Goal: Book appointment/travel/reservation

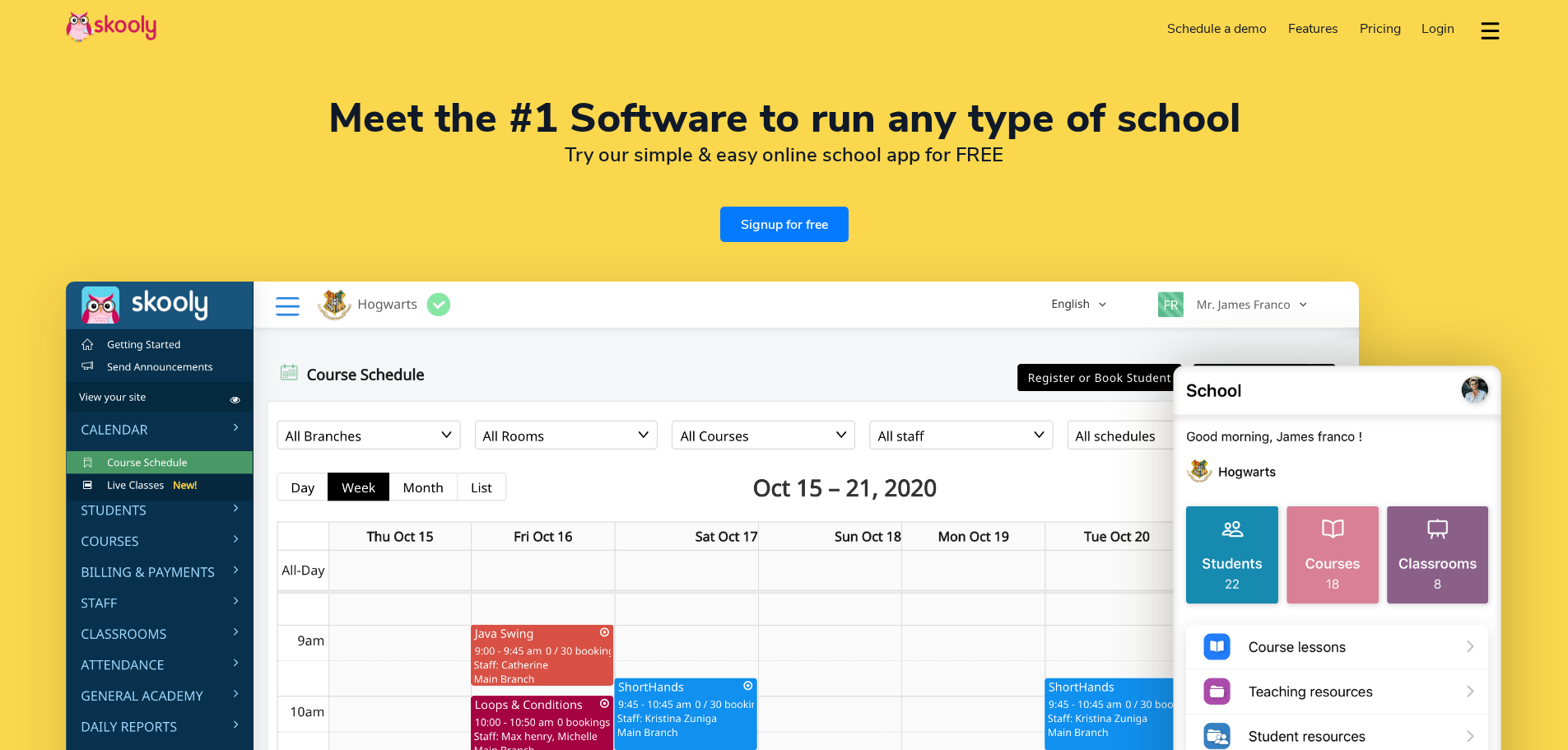
select select "en"
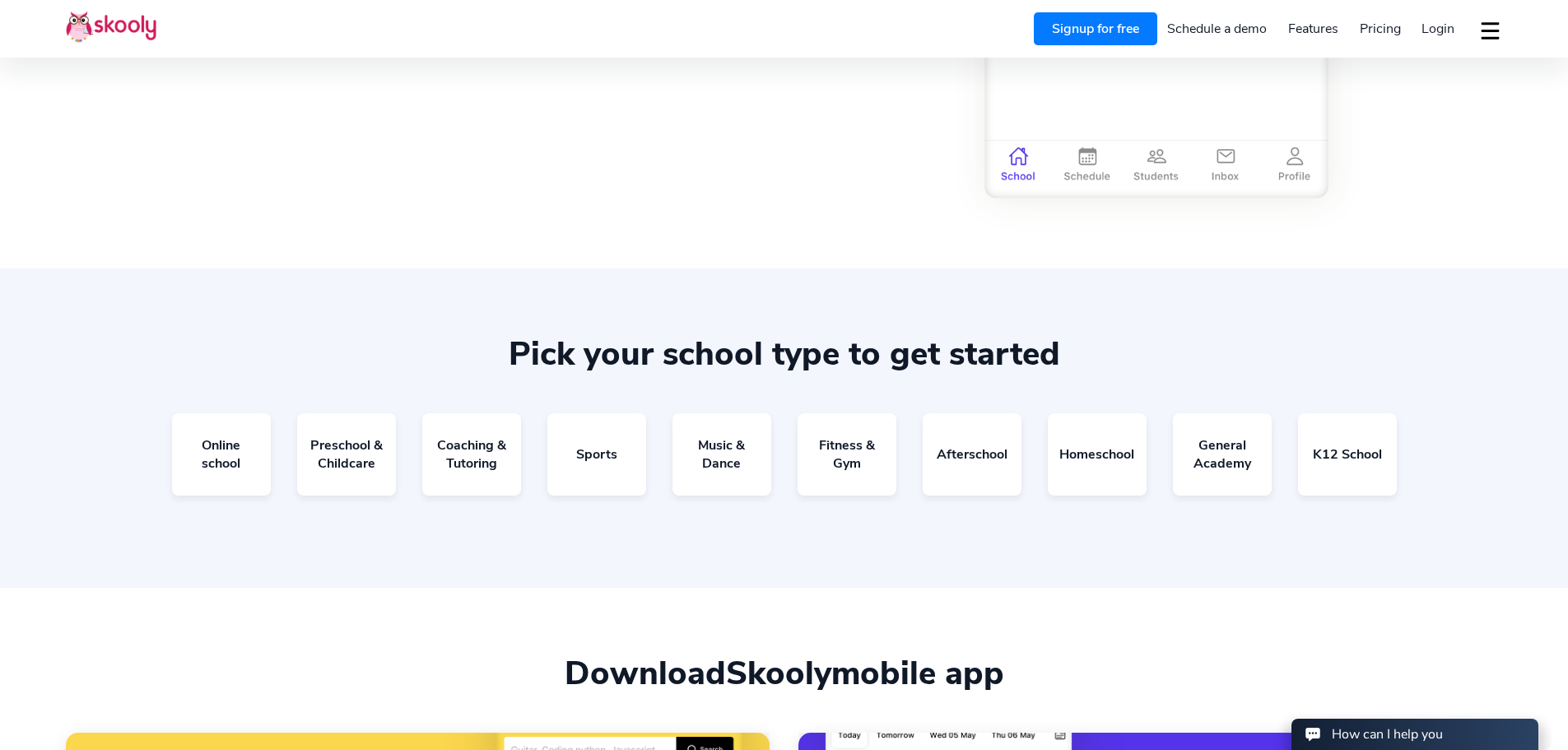
scroll to position [3129, 0]
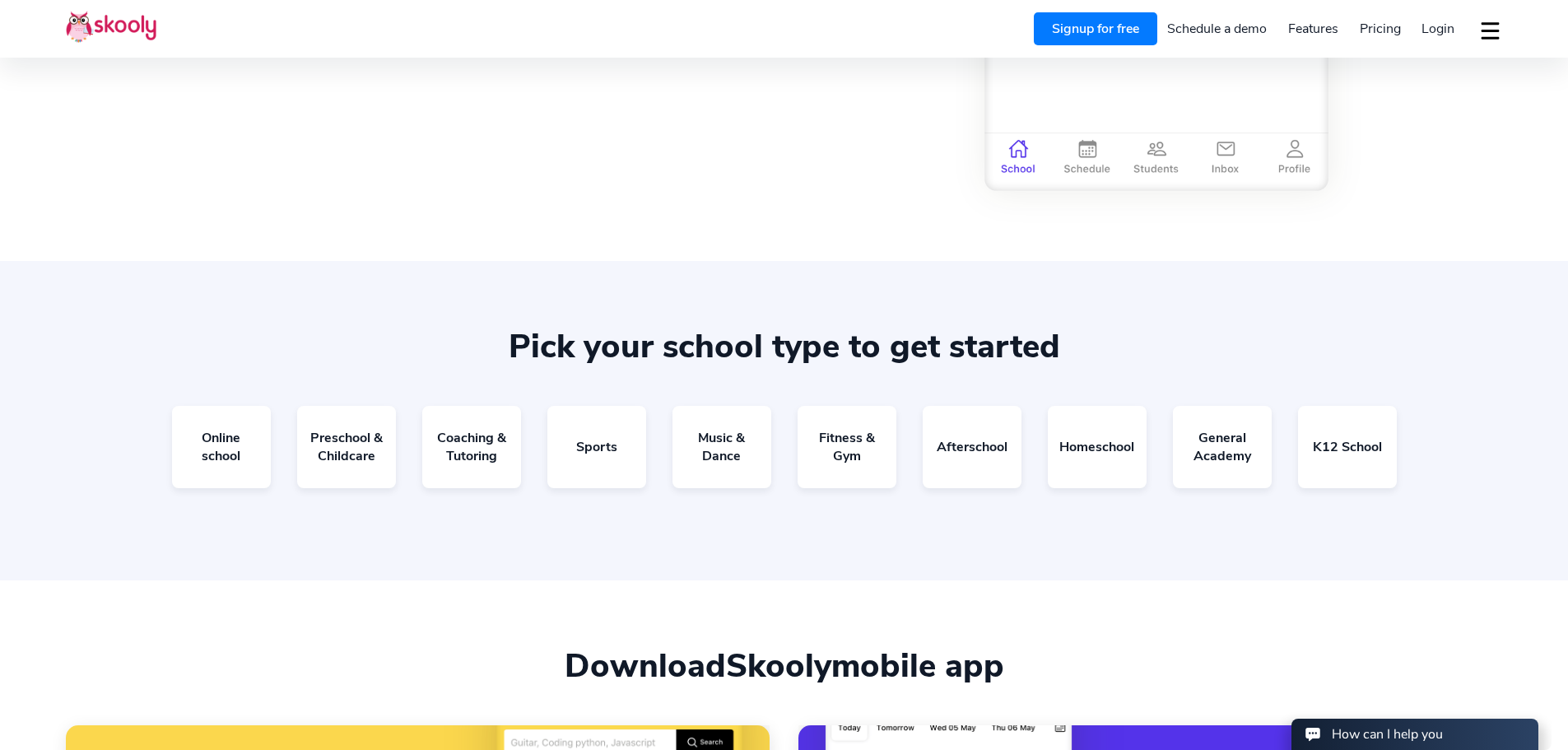
click at [1196, 27] on link "Schedule a demo" at bounding box center [1218, 29] width 121 height 26
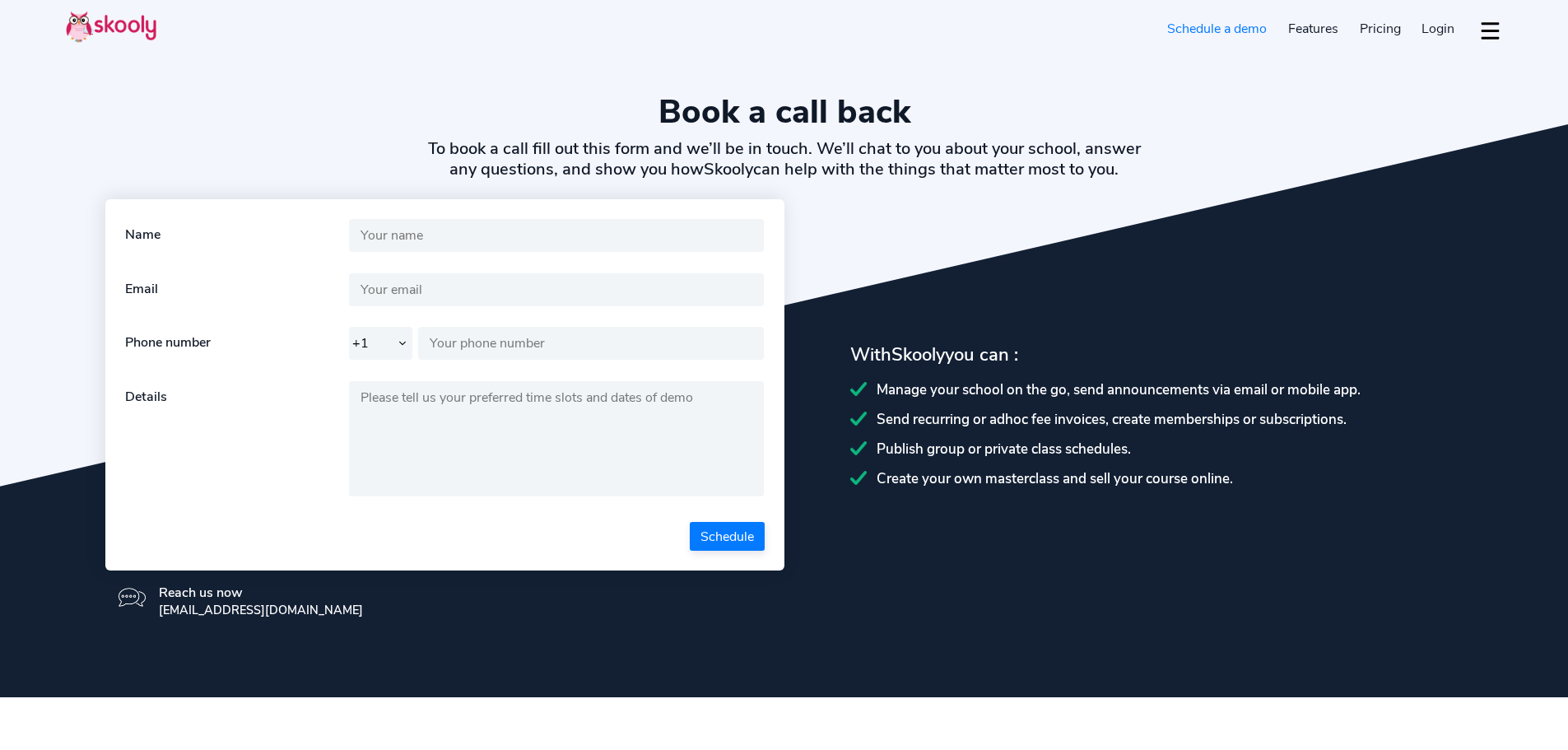
select select "en"
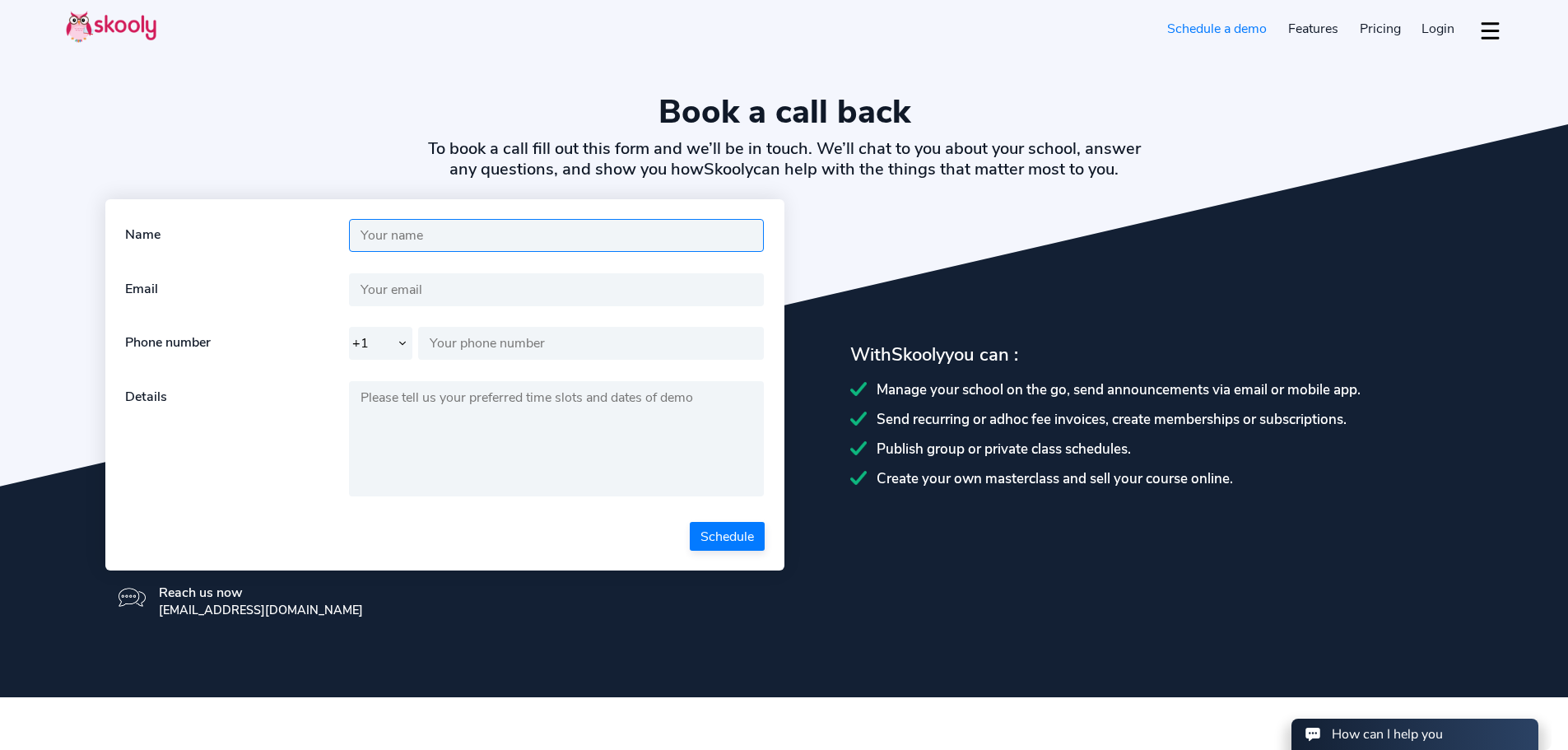
click at [453, 227] on input "text" at bounding box center [557, 236] width 416 height 33
type input "Charmaine"
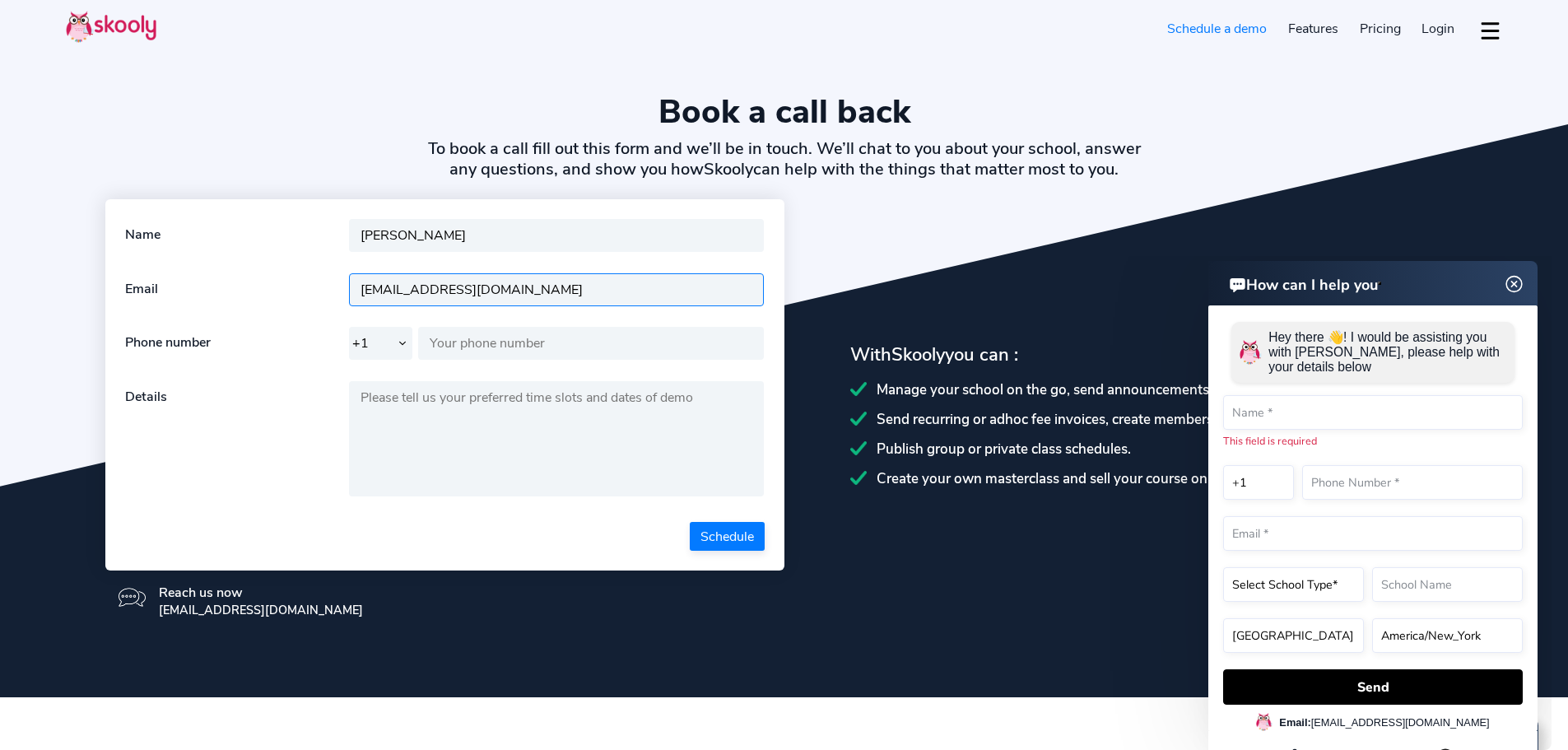
type input "chensc@ntucfirstcampus.com"
click at [1509, 288] on img at bounding box center [1514, 284] width 31 height 21
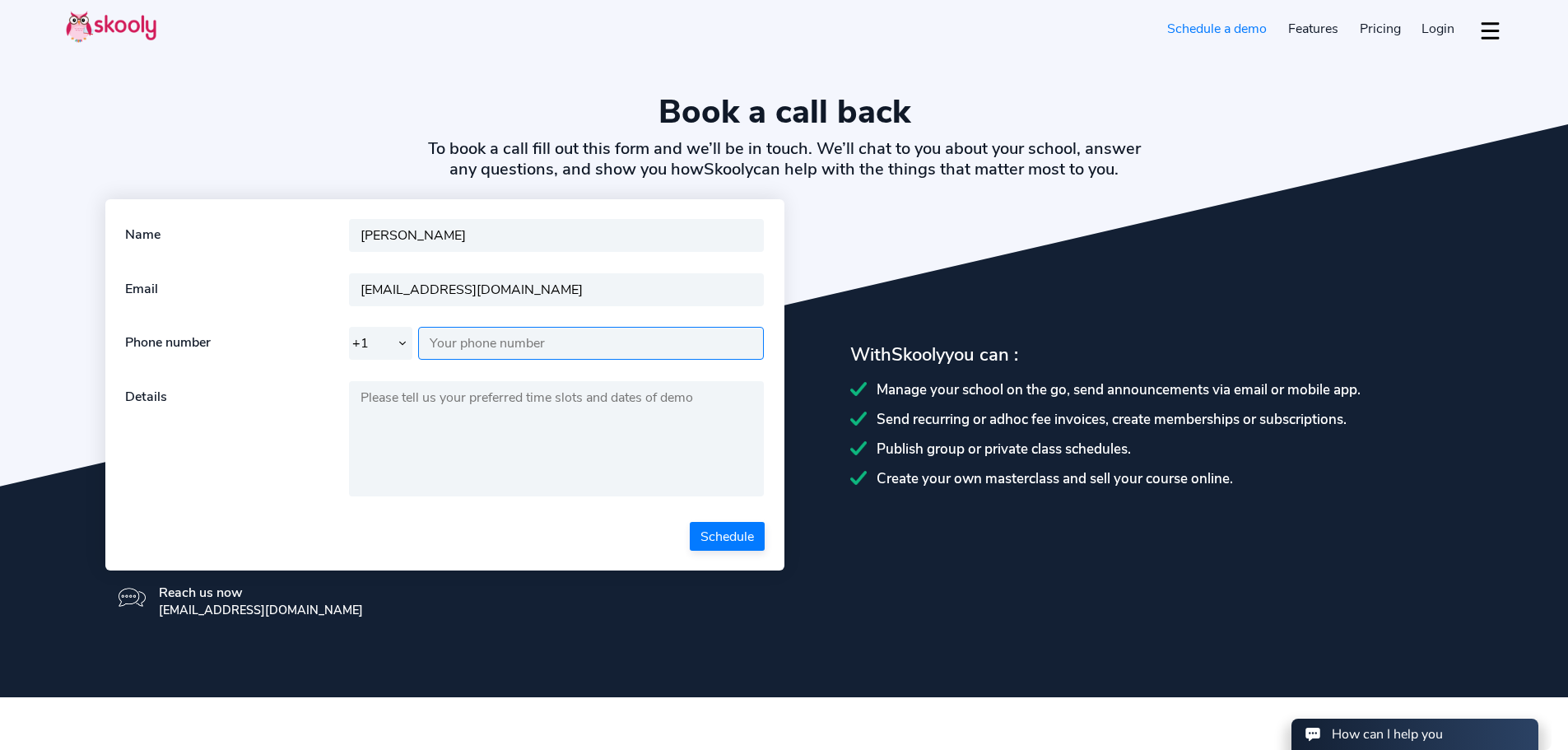
click at [556, 348] on input "text" at bounding box center [592, 344] width 347 height 33
click at [401, 352] on select "+1 +7 +20 +27 +30 +31 +32 +33 +34 +36 +39 +40 +41 +43 +44 +45 +46 +47 +48 +49 +…" at bounding box center [381, 344] width 64 height 33
select select "65"
click at [349, 327] on select "+1 +7 +20 +27 +30 +31 +32 +33 +34 +36 +39 +40 +41 +43 +44 +45 +46 +47 +48 +49 +…" at bounding box center [381, 344] width 64 height 33
click at [477, 337] on input "text" at bounding box center [592, 344] width 347 height 33
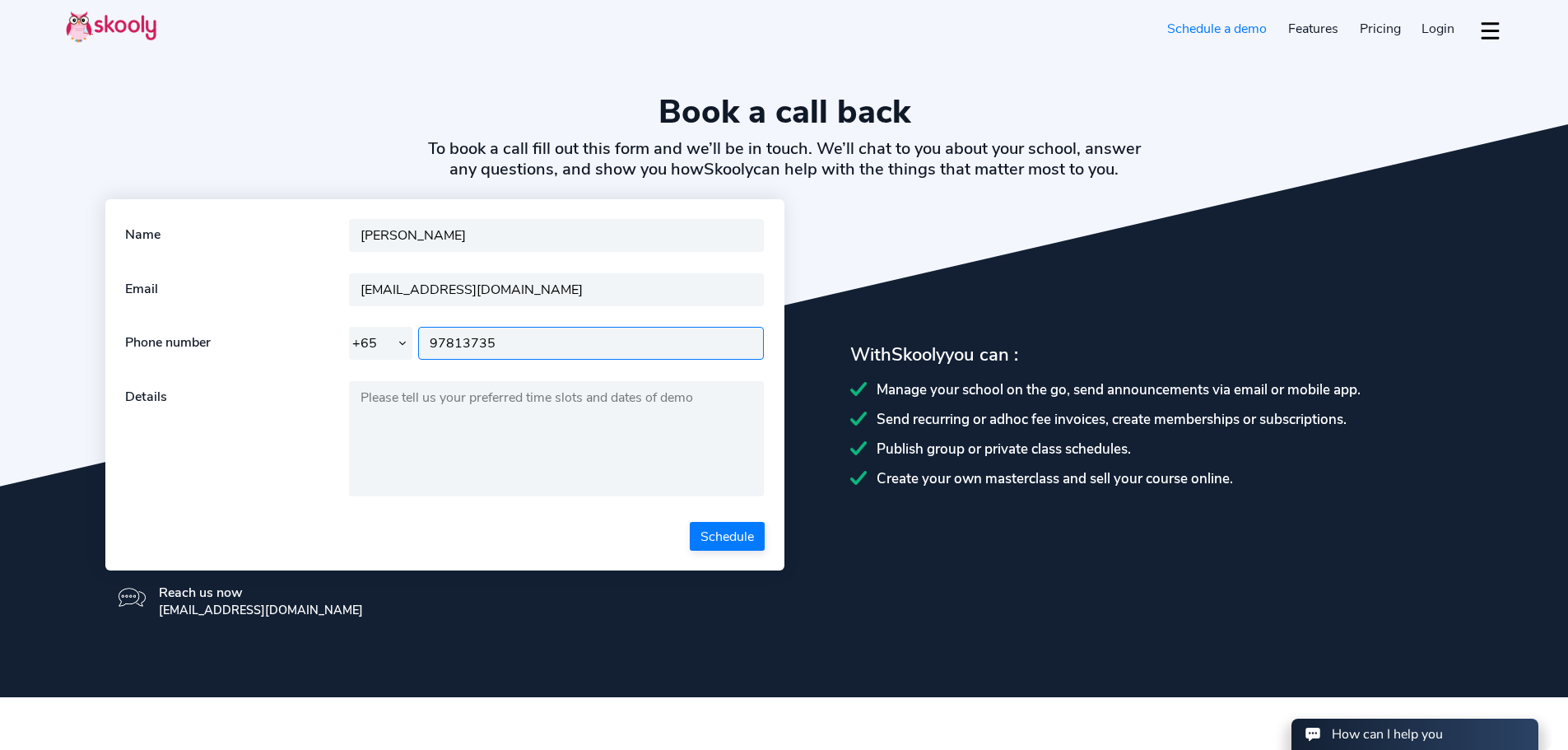
type input "97813735"
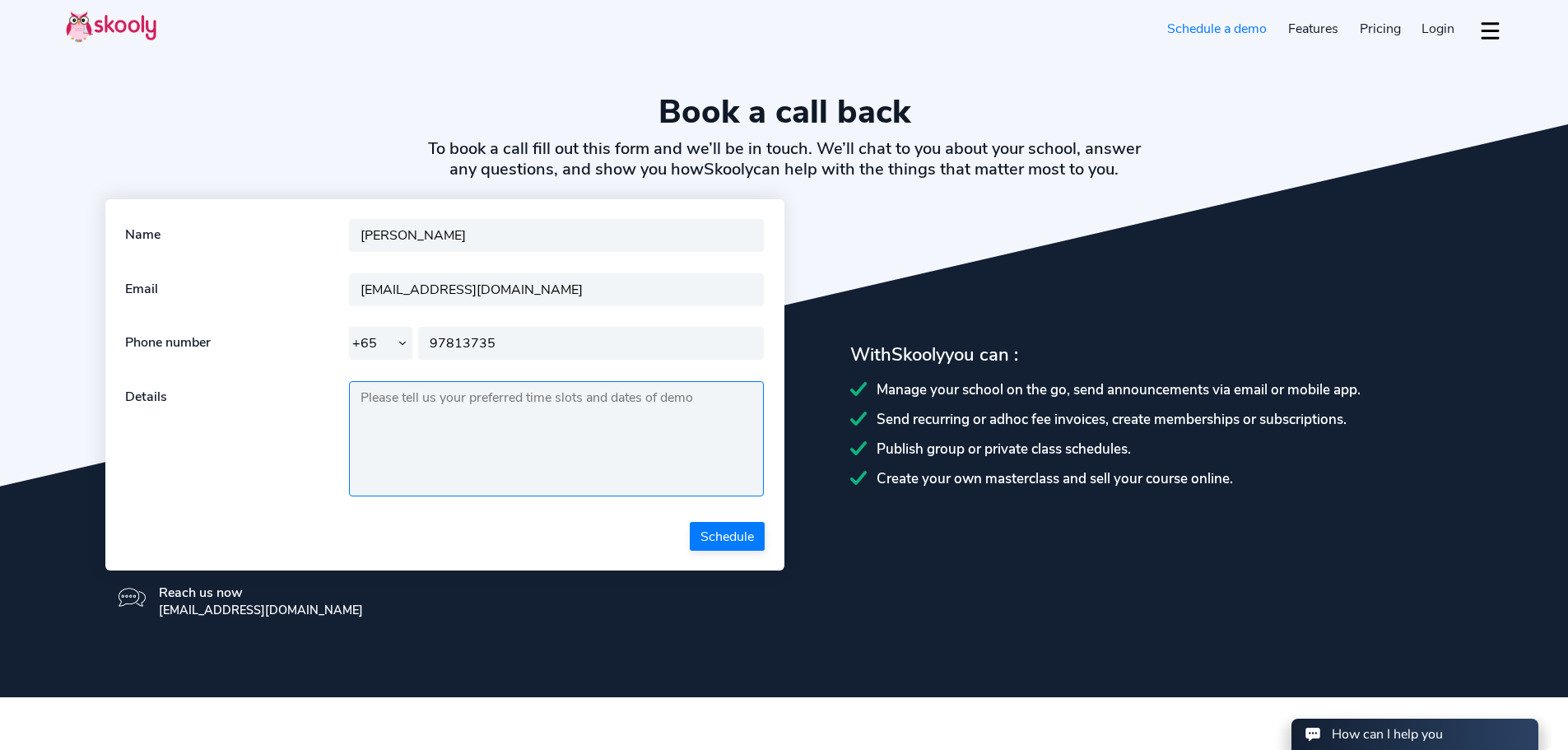
click at [411, 455] on textarea at bounding box center [557, 439] width 416 height 115
type textarea "13 Oct 2025, 3pm to 4pm SGT Time 15 Oct 2025, 11am to 12pm SGT Time 15 Oct 2025…"
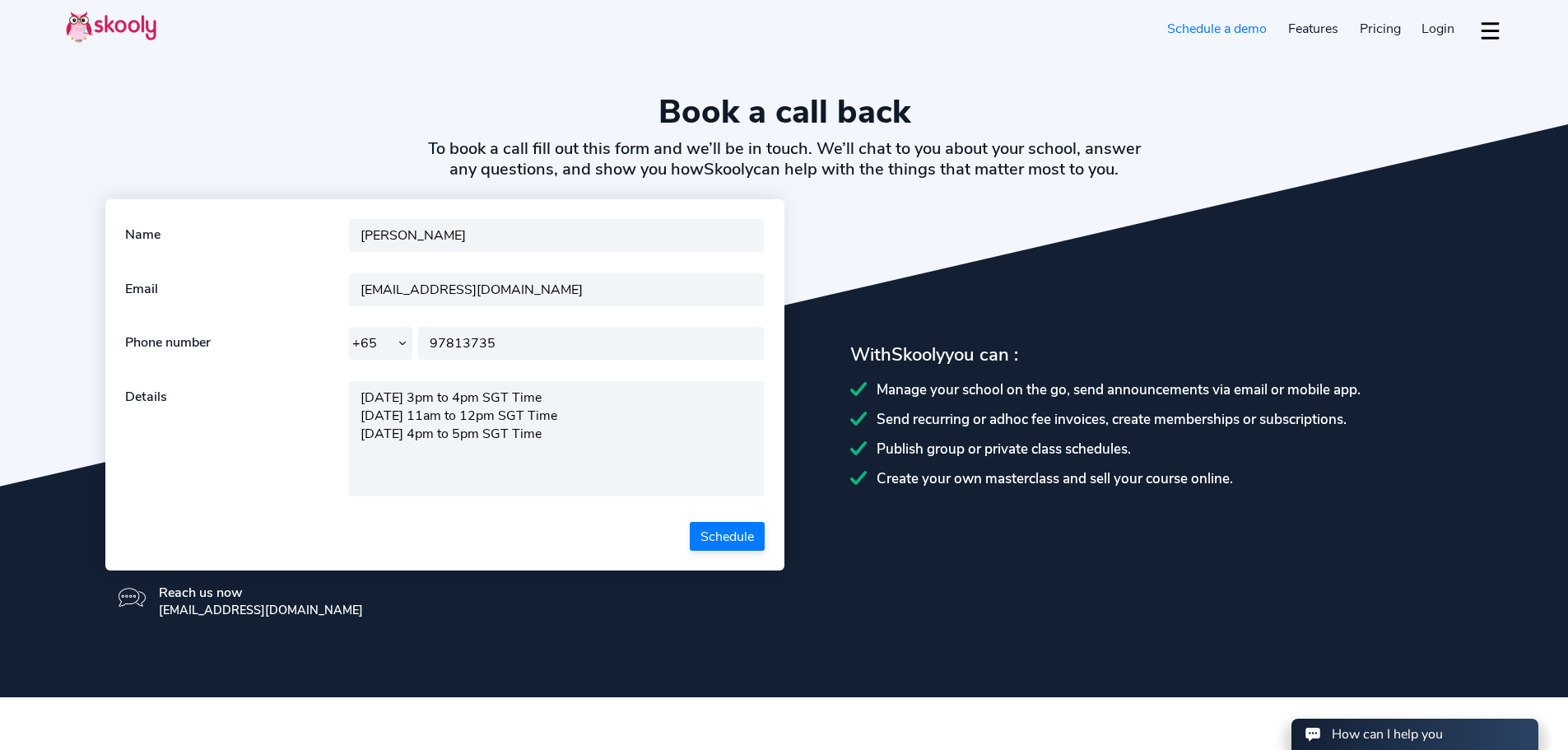
click at [724, 541] on button "Schedule" at bounding box center [727, 536] width 75 height 29
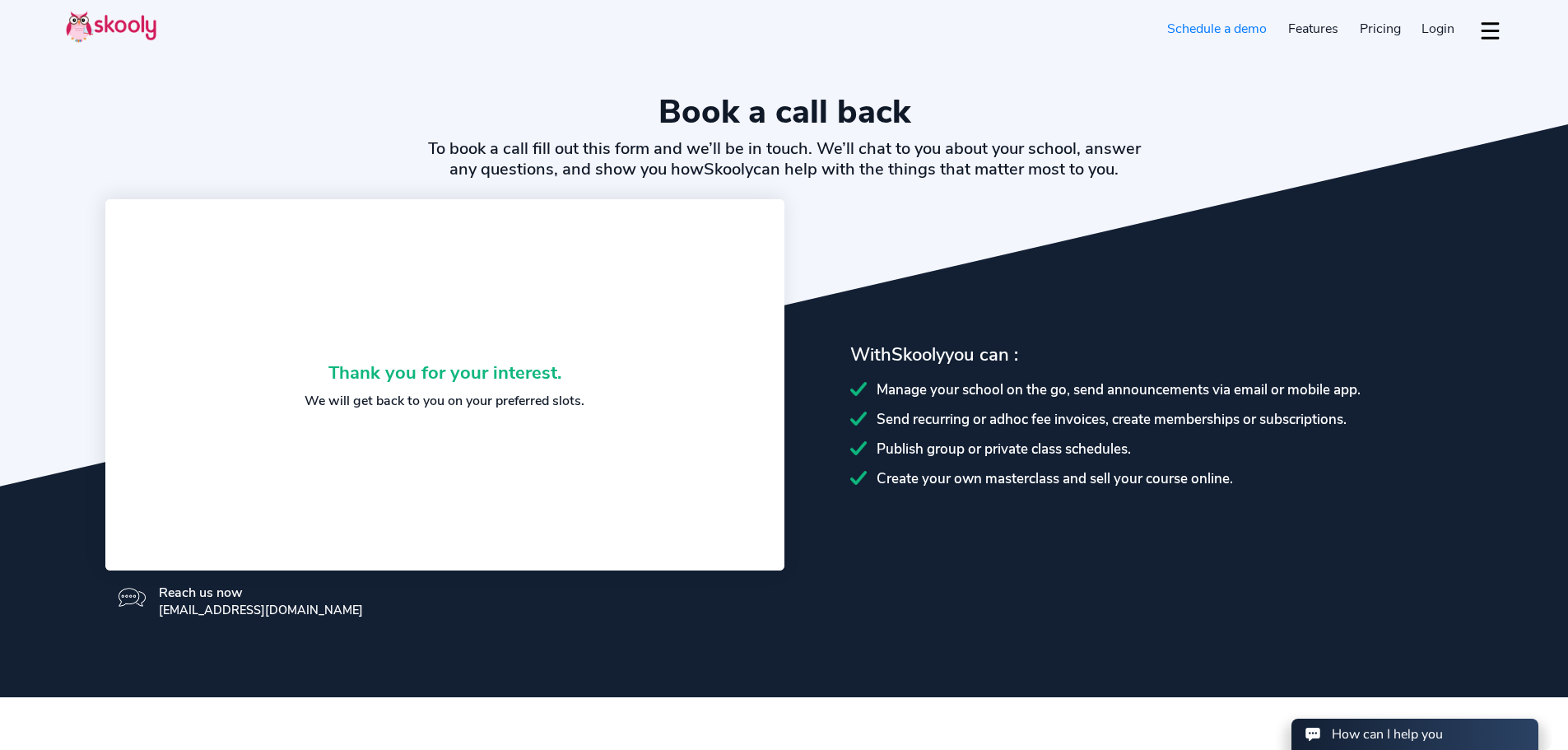
click at [714, 605] on div "Reach us now support@getskooly.com" at bounding box center [445, 601] width 679 height 61
click at [977, 621] on section "Book a call back To book a call fill out this form and we’ll be in touch. We’ll…" at bounding box center [784, 349] width 1568 height 697
click at [269, 151] on div "Book a call back To book a call fill out this form and we’ll be in touch. We’ll…" at bounding box center [784, 136] width 1436 height 87
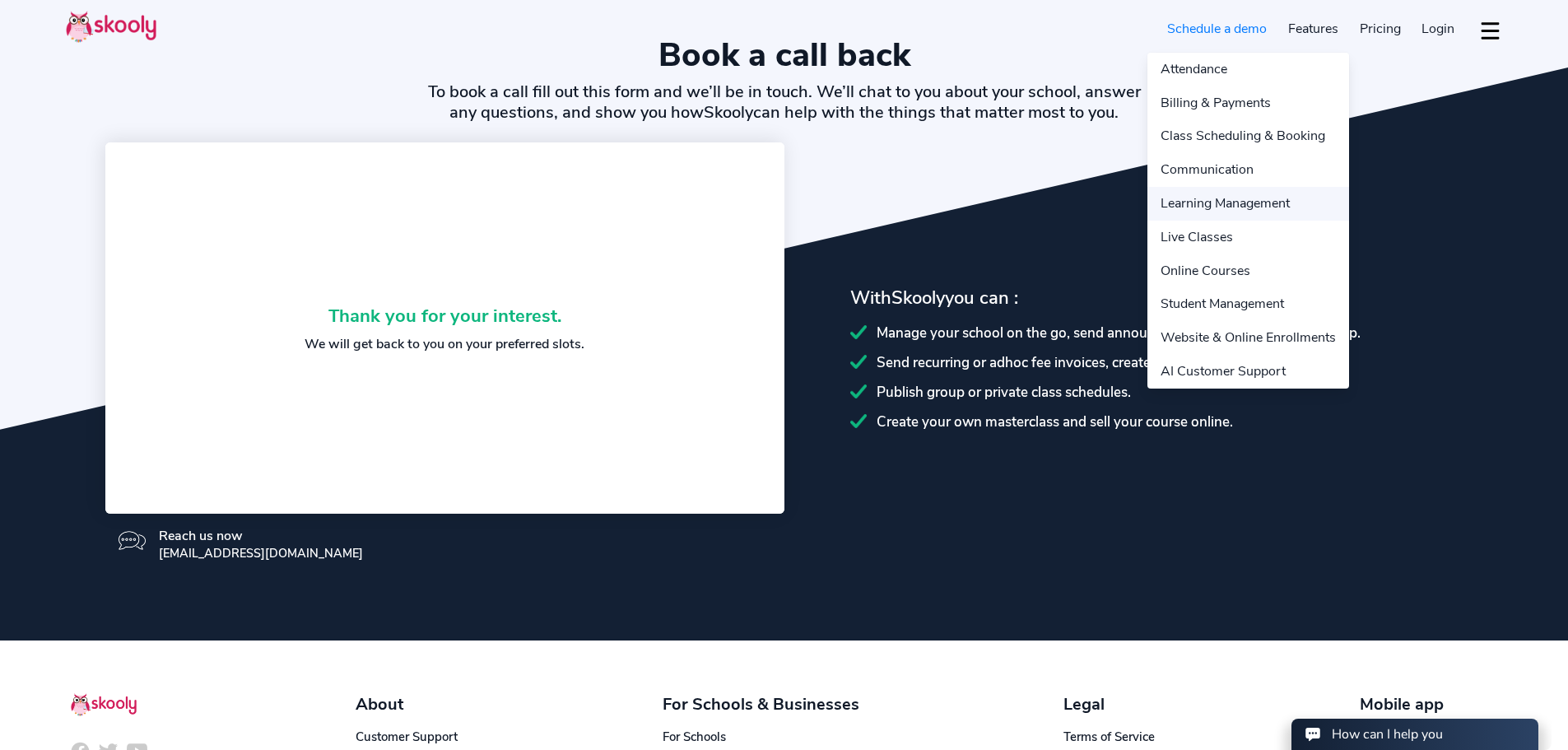
scroll to position [82, 0]
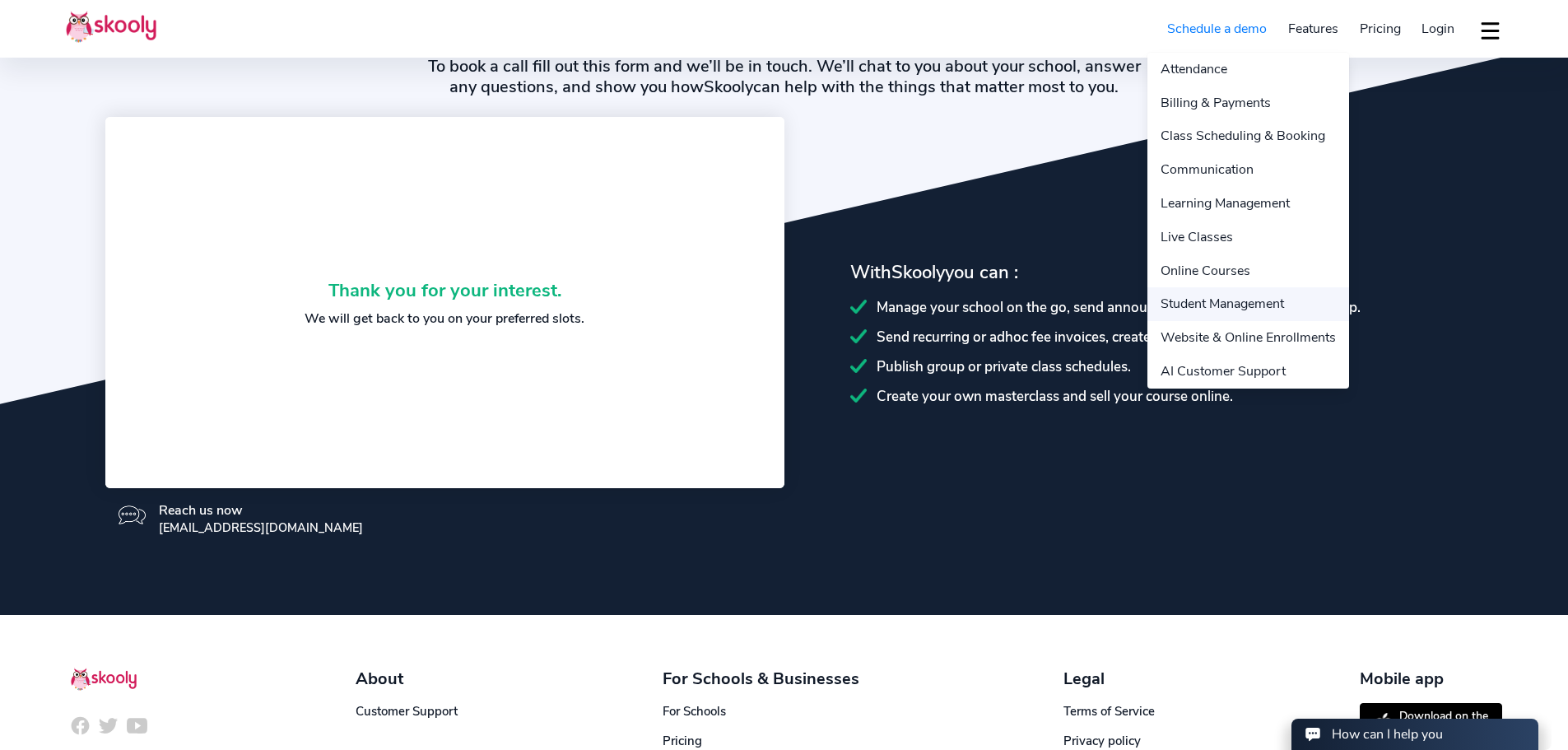
click at [1240, 307] on link "Student Management" at bounding box center [1248, 304] width 202 height 34
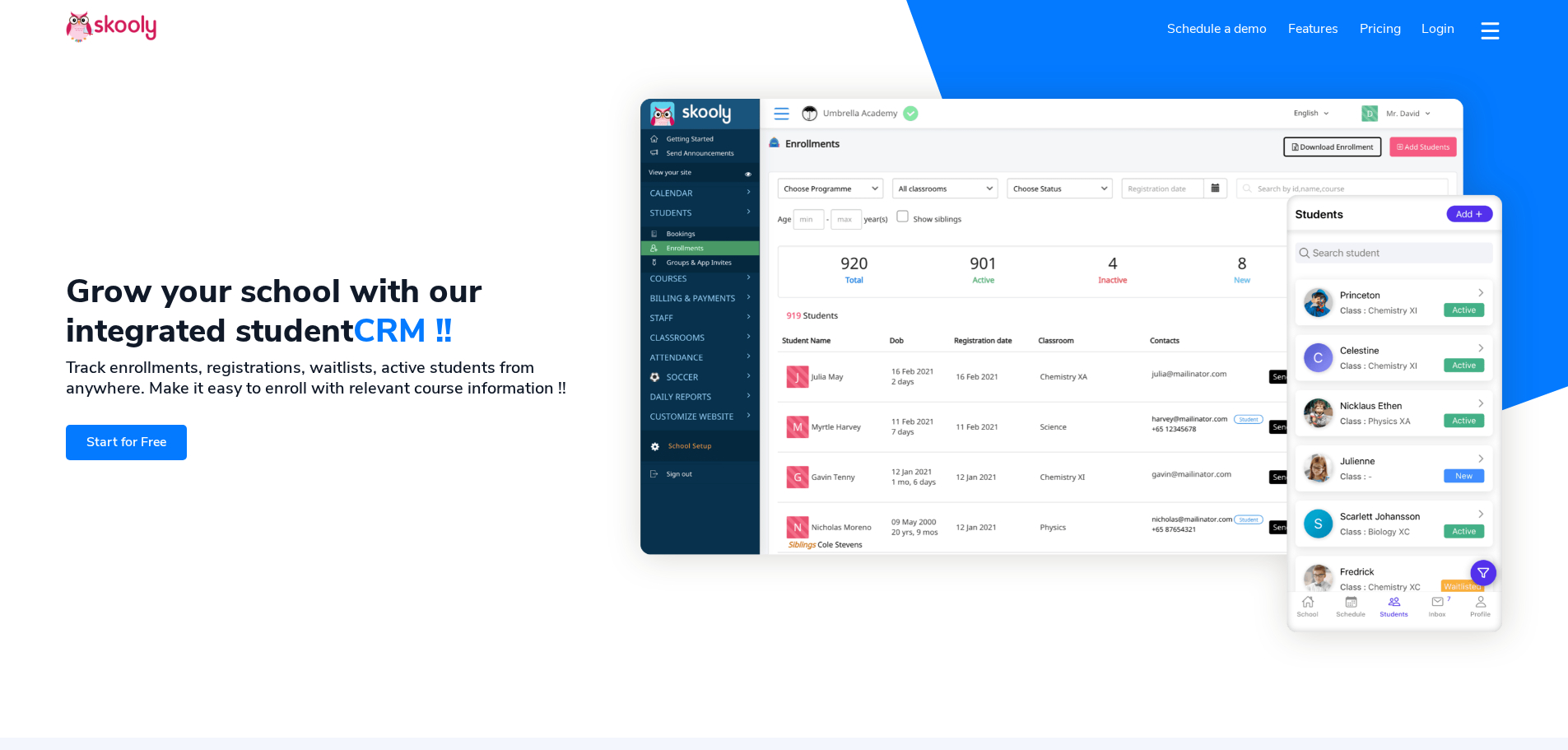
select select "en"
select select "1"
select select "[GEOGRAPHIC_DATA]"
select select "America/New_York"
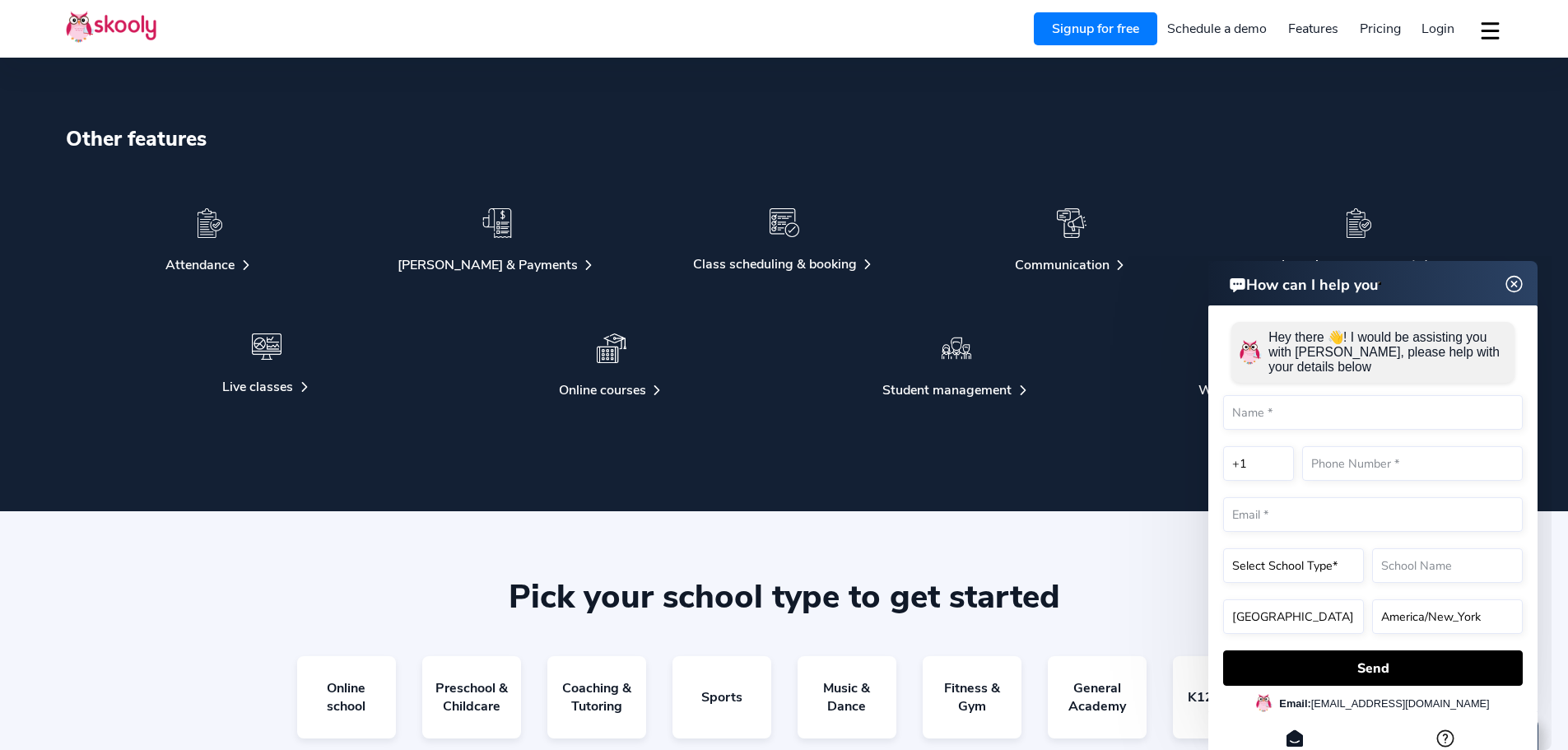
scroll to position [3686, 0]
